Goal: Complete application form

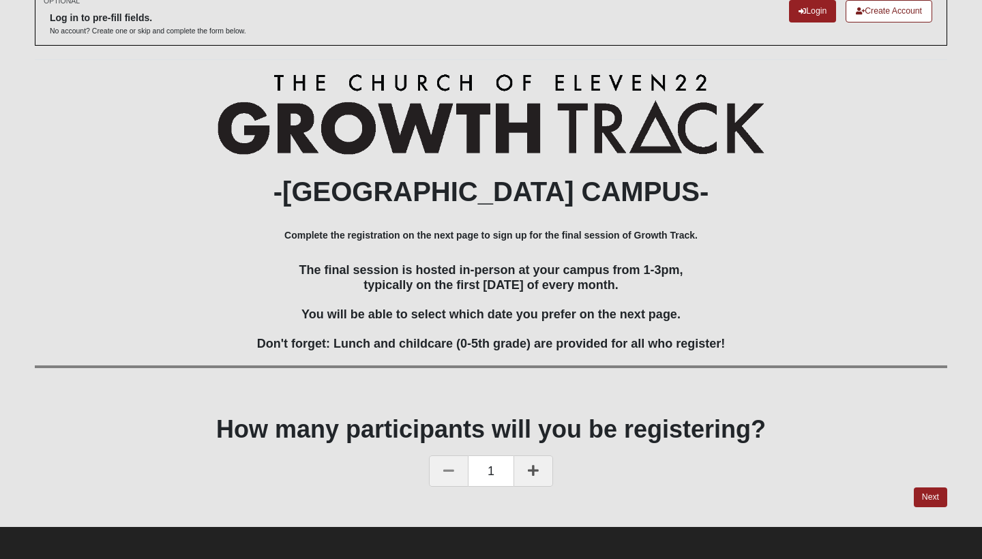
scroll to position [81, 0]
click at [933, 495] on link "Next" at bounding box center [929, 498] width 33 height 20
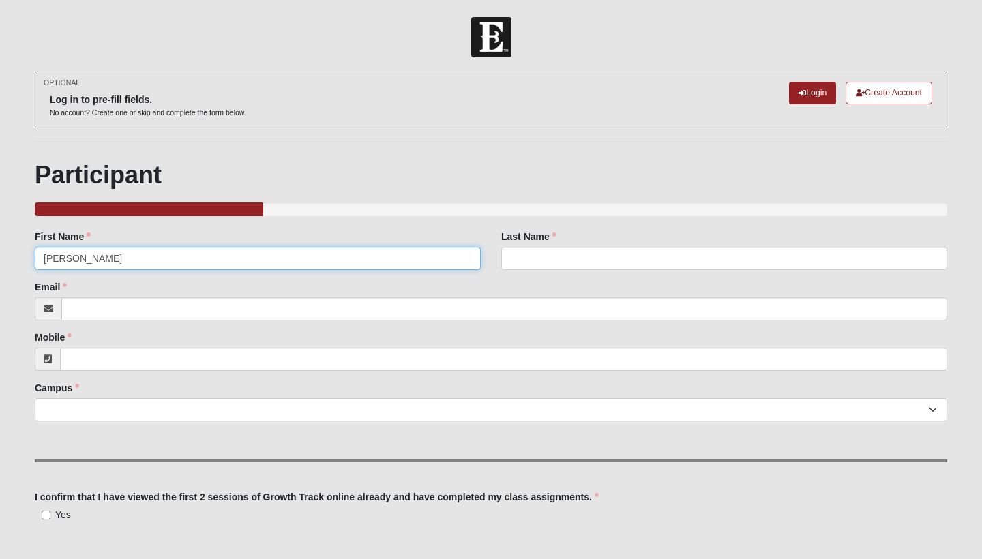
type input "[PERSON_NAME]"
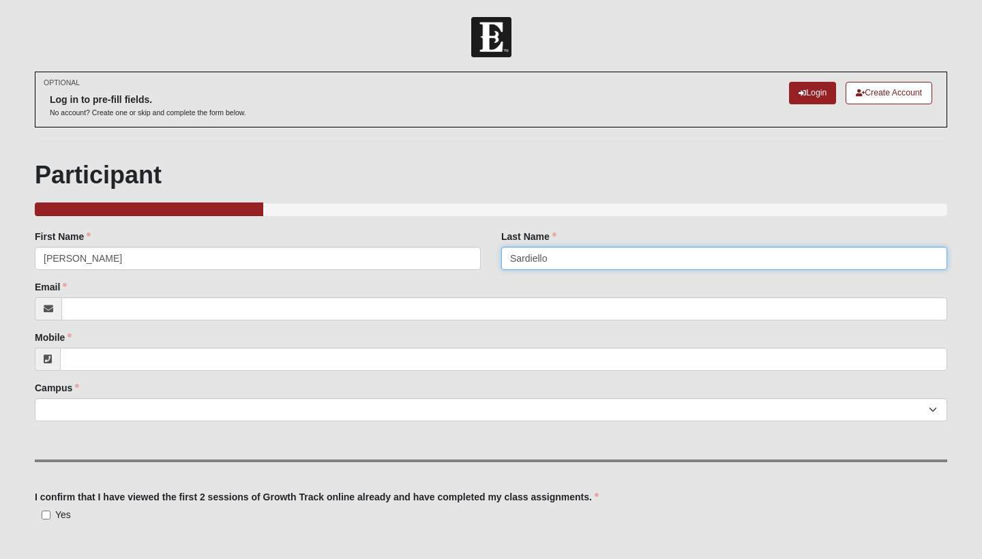
type input "Sardiello"
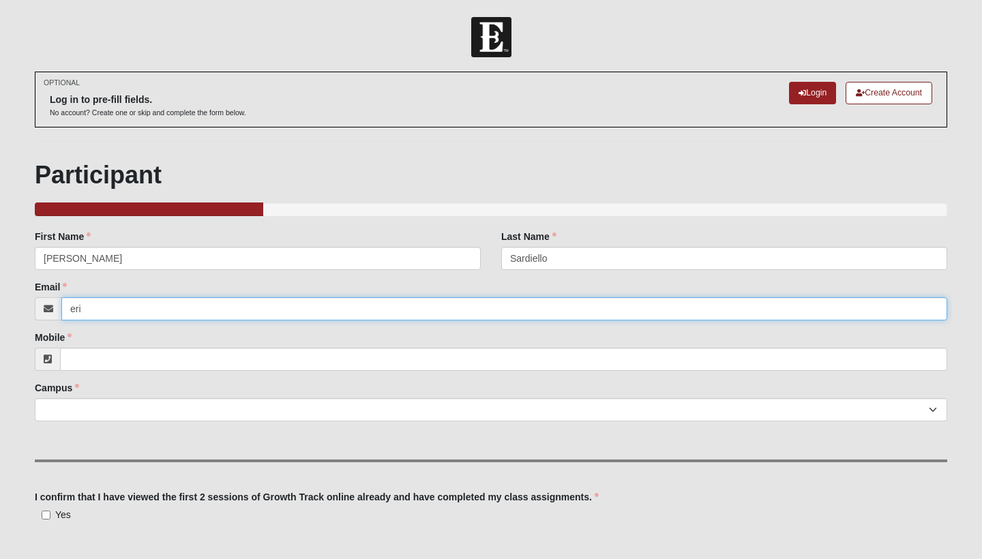
type input "[PERSON_NAME]"
type input "[PERSON_NAME][EMAIL_ADDRESS][PERSON_NAME][DOMAIN_NAME]"
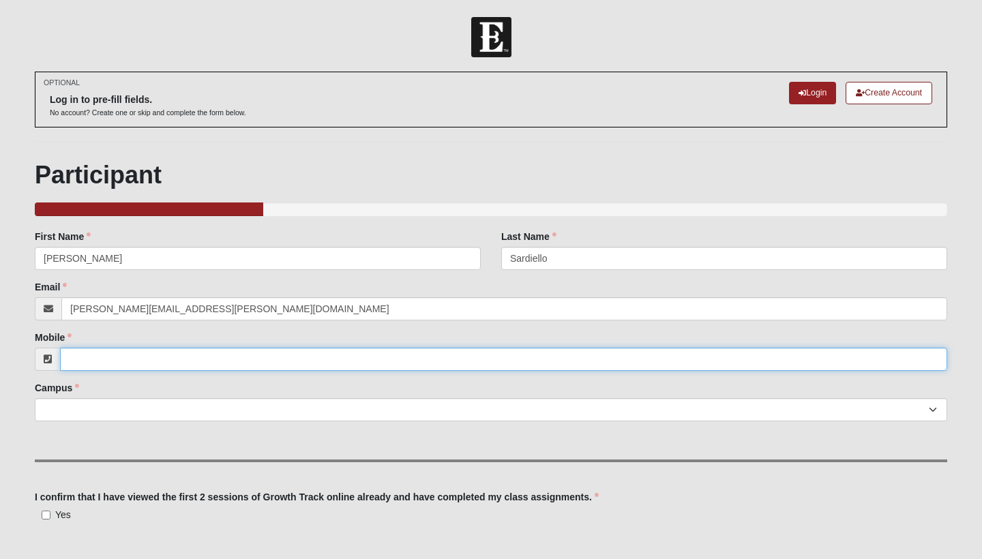
click at [133, 356] on input "Mobile" at bounding box center [503, 359] width 887 height 23
type input "2"
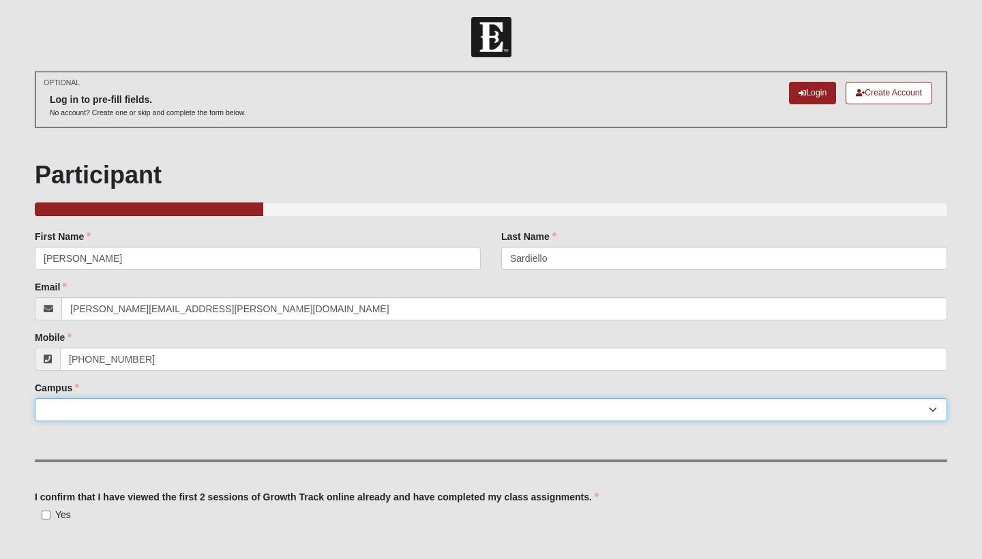
type input "[PHONE_NUMBER]"
select select "5"
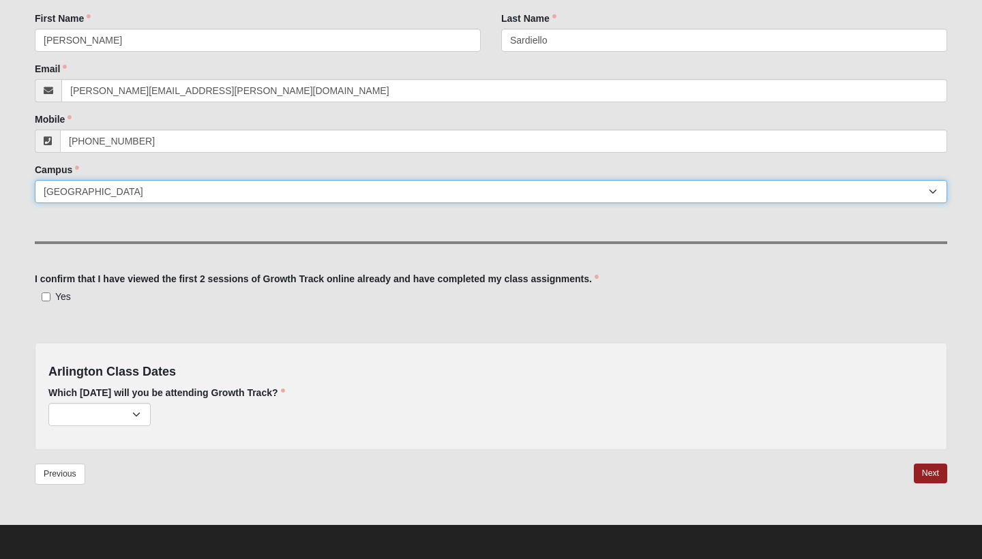
scroll to position [217, 0]
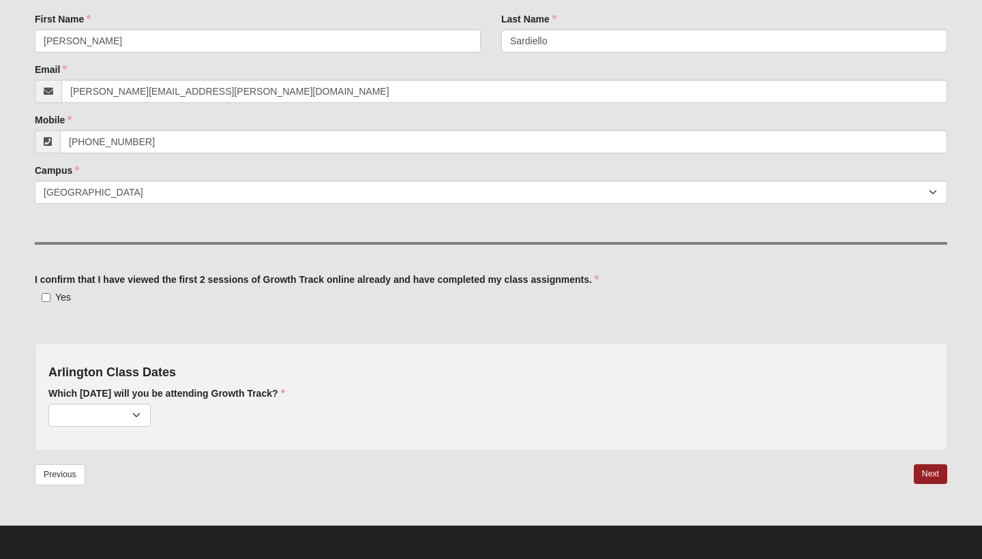
click at [48, 296] on input "Yes" at bounding box center [46, 297] width 9 height 9
checkbox input "true"
select select "789"
click at [926, 474] on link "Next" at bounding box center [929, 474] width 33 height 20
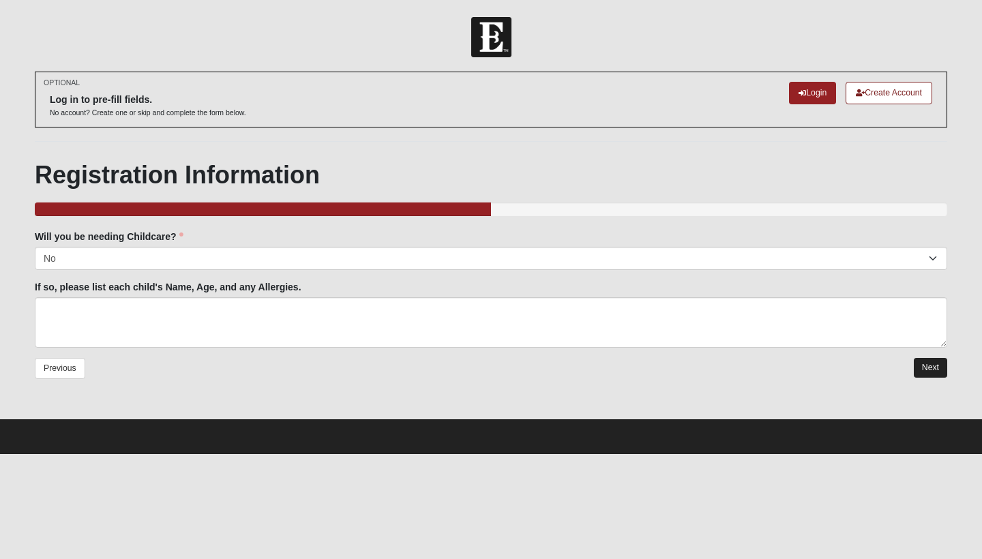
click at [931, 367] on link "Next" at bounding box center [929, 368] width 33 height 20
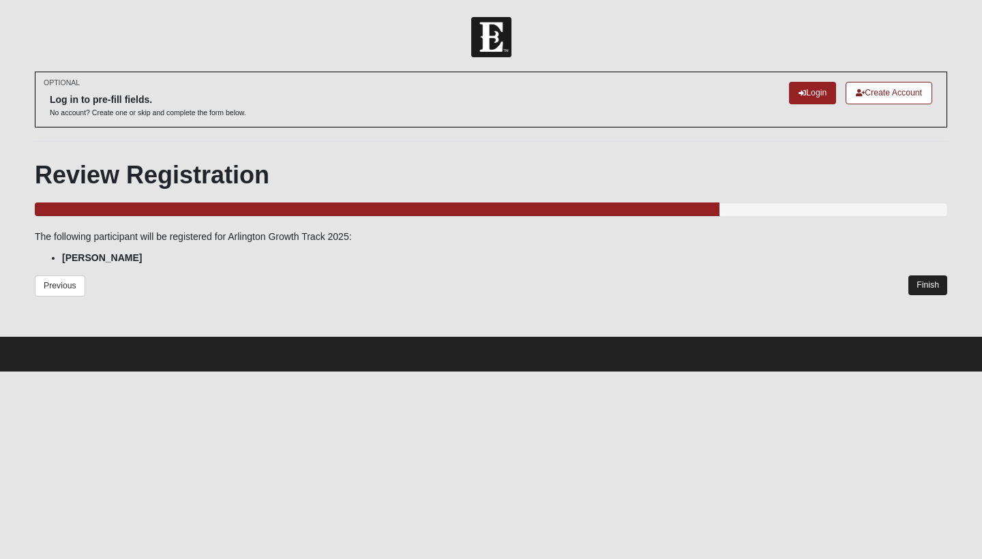
click at [922, 285] on link "Finish" at bounding box center [927, 285] width 39 height 20
